Goal: Answer question/provide support: Share knowledge or assist other users

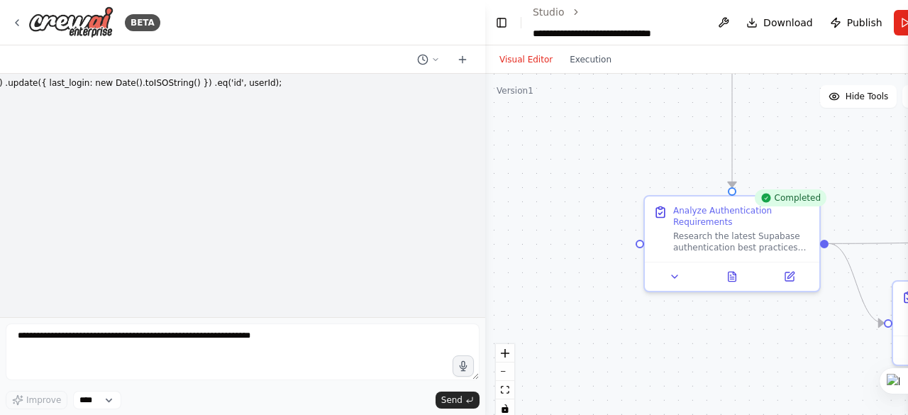
scroll to position [168942, 0]
drag, startPoint x: 284, startPoint y: 223, endPoint x: 258, endPoint y: 223, distance: 26.2
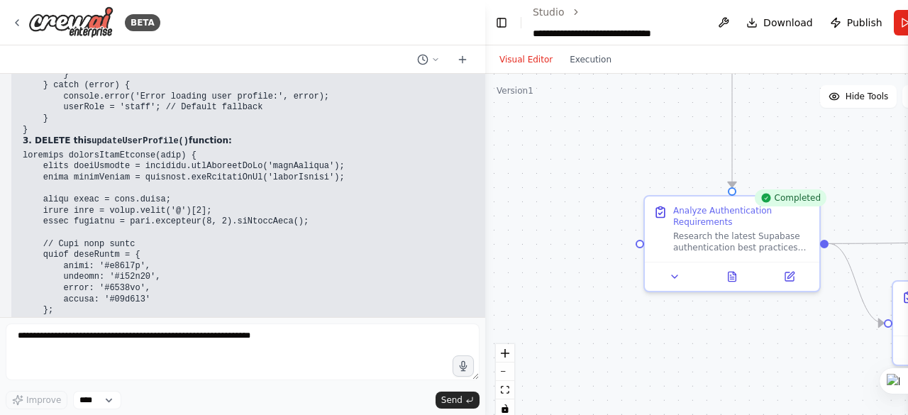
scroll to position [154509, 0]
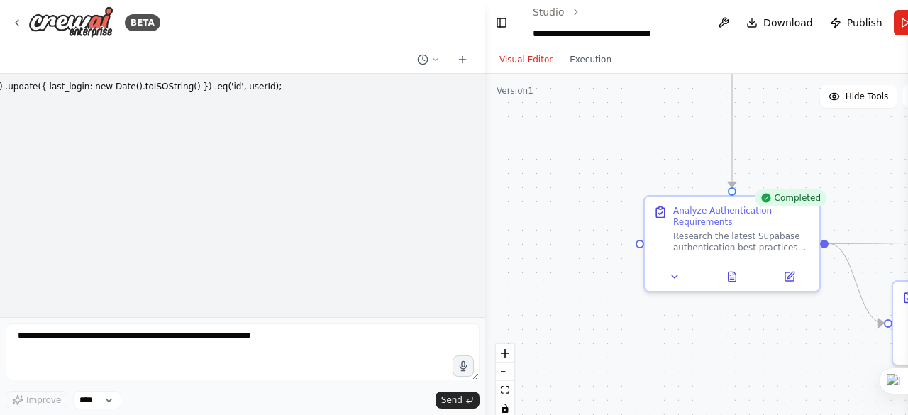
scroll to position [168217, 0]
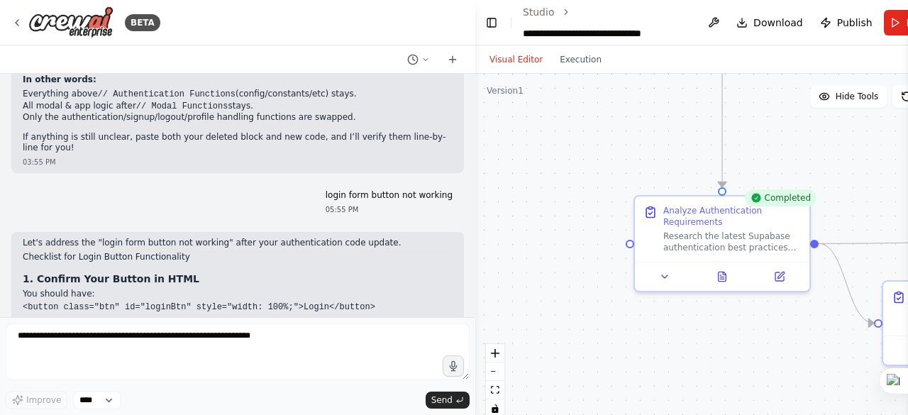
scroll to position [170831, 0]
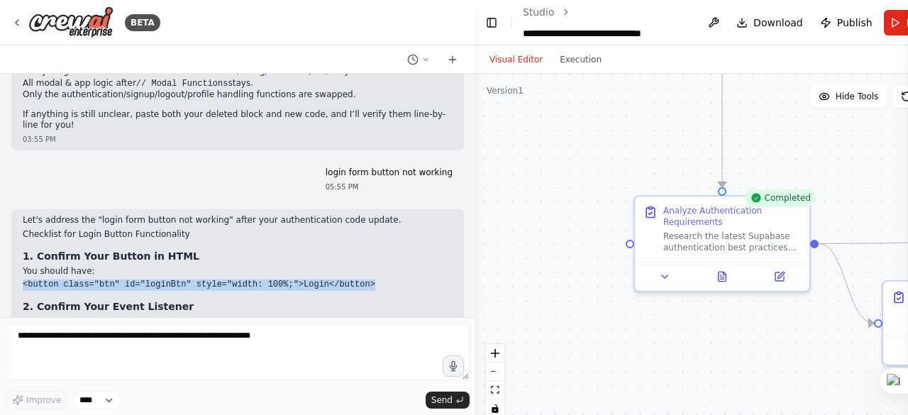
drag, startPoint x: 23, startPoint y: 137, endPoint x: 346, endPoint y: 137, distance: 323.5
click at [346, 279] on pre "<button class="btn" id="loginBtn" style="width: 100%;">Login</button>" at bounding box center [238, 284] width 430 height 11
copy code "<button class="btn" id="loginBtn" style="width: 100%;">Login</button>"
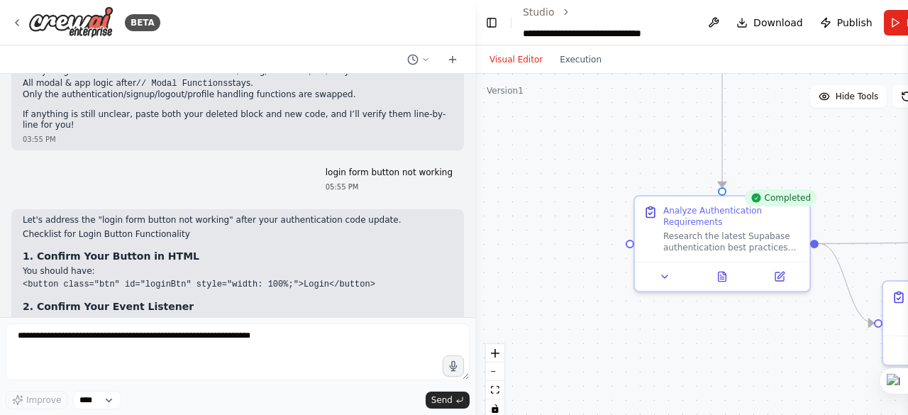
drag, startPoint x: 20, startPoint y: 185, endPoint x: 295, endPoint y: 184, distance: 275.2
copy code "document.addEventListener('DOMContentLoaded', function() {"
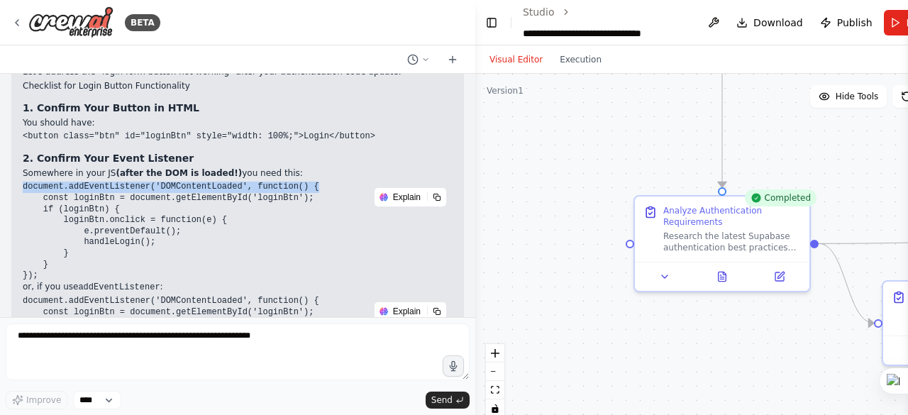
scroll to position [170973, 0]
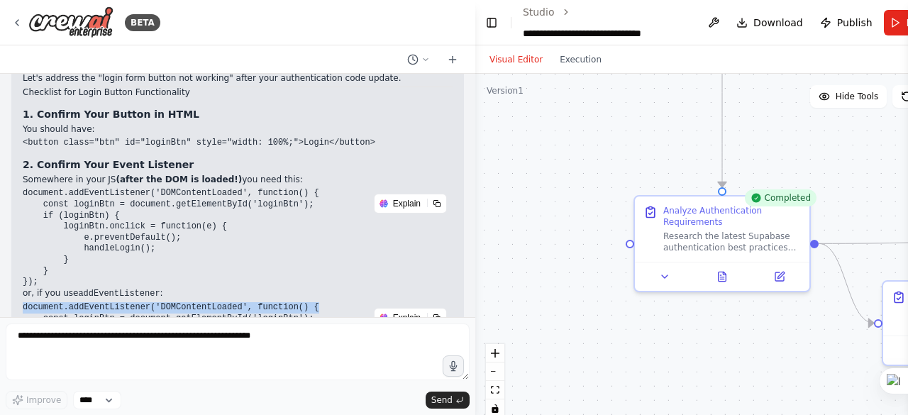
drag, startPoint x: 23, startPoint y: 157, endPoint x: 301, endPoint y: 155, distance: 278.1
click at [301, 302] on pre "document.addEventListener('DOMContentLoaded', function() { const loginBtn = doc…" at bounding box center [238, 351] width 430 height 99
copy code "document.addEventListener('DOMContentLoaded', function() {"
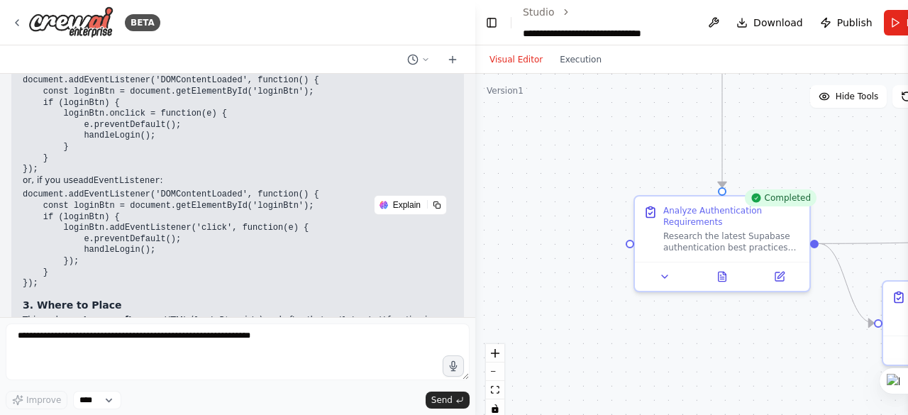
scroll to position [171114, 0]
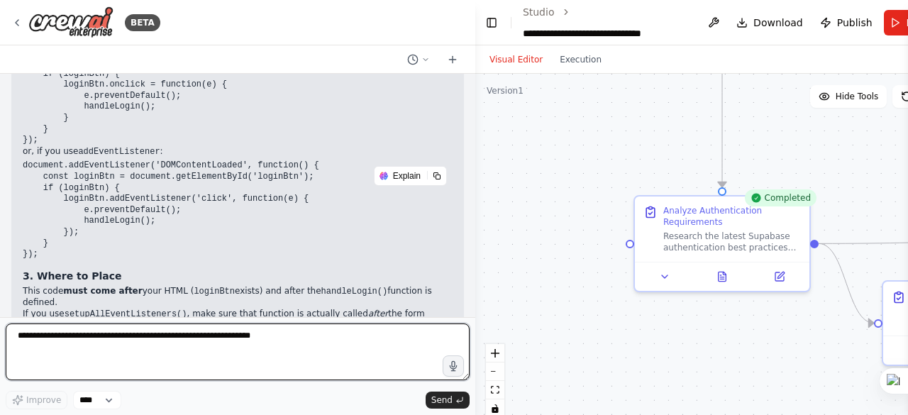
click at [61, 343] on textarea at bounding box center [238, 351] width 464 height 57
type textarea "*"
type textarea "*********"
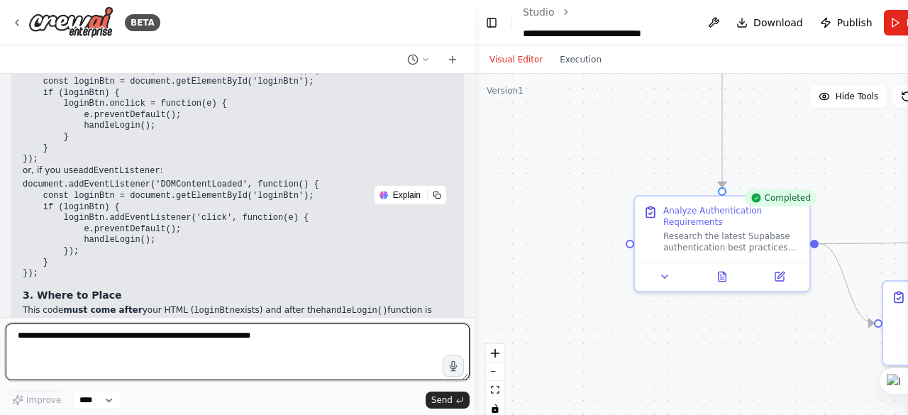
scroll to position [171159, 0]
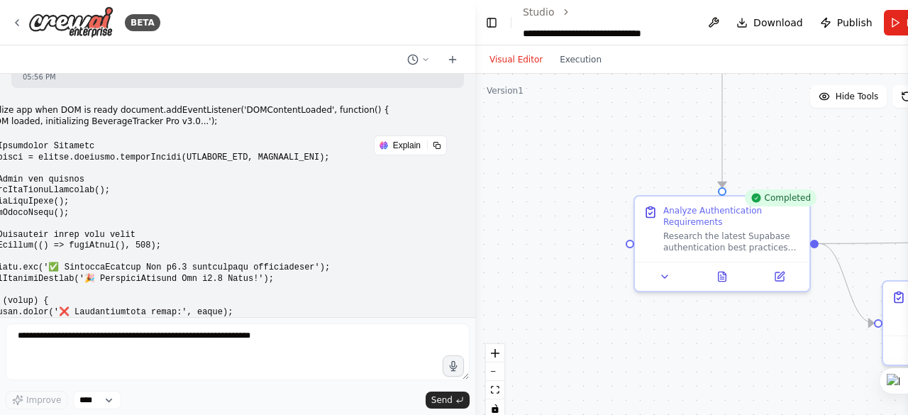
scroll to position [171734, 0]
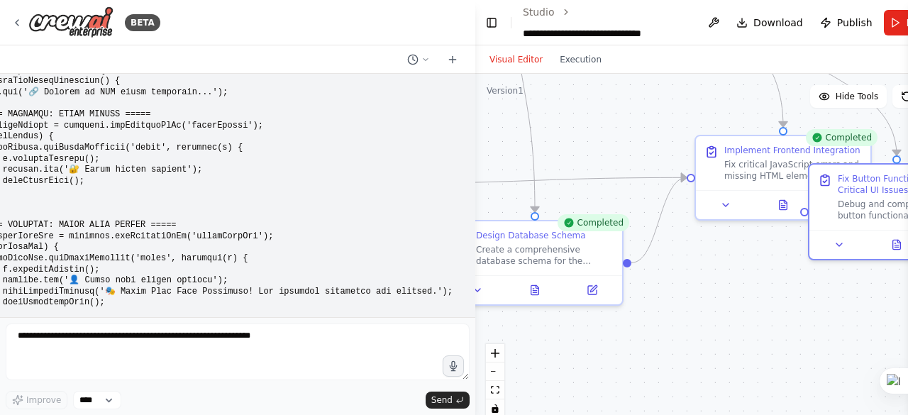
scroll to position [172159, 0]
